Goal: Transaction & Acquisition: Obtain resource

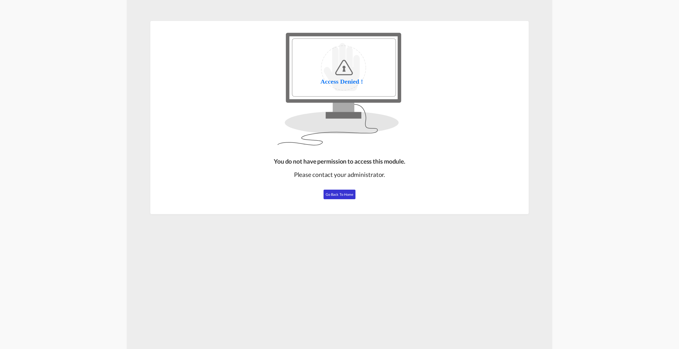
click at [346, 194] on span "Go Back to Home" at bounding box center [339, 195] width 28 height 4
